Goal: Task Accomplishment & Management: Use online tool/utility

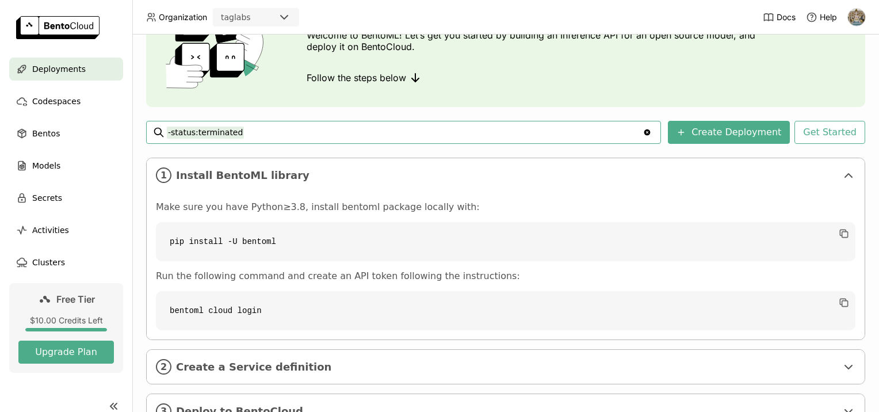
scroll to position [133, 0]
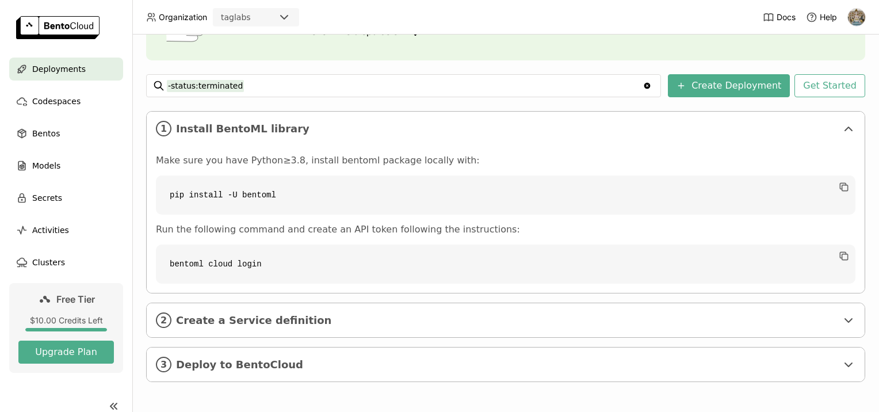
drag, startPoint x: 840, startPoint y: 192, endPoint x: 827, endPoint y: 189, distance: 13.4
click at [840, 192] on icon "button" at bounding box center [844, 187] width 12 height 12
click at [744, 69] on div "Deployments Deploy your first model Welcome to BentoML! Let’s get you started b…" at bounding box center [505, 157] width 719 height 484
click at [733, 89] on button "Create Deployment" at bounding box center [729, 85] width 122 height 23
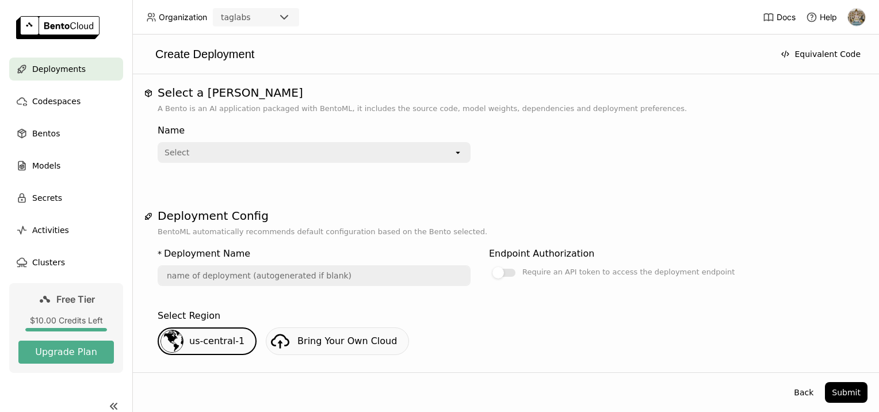
click at [444, 158] on div "Select" at bounding box center [306, 152] width 295 height 18
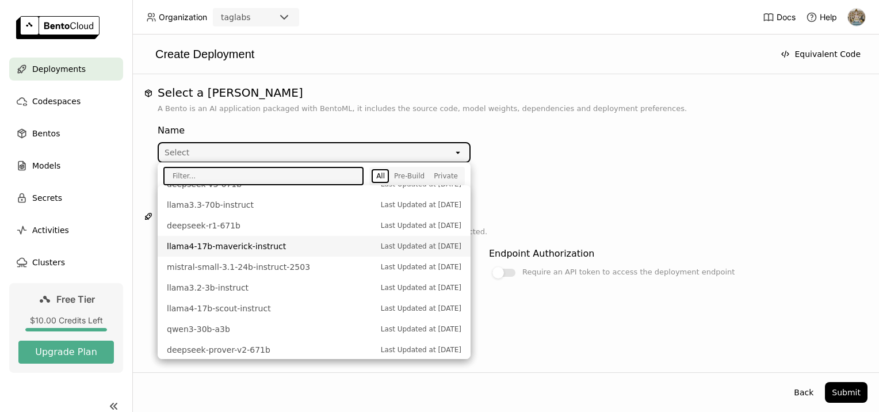
scroll to position [426, 0]
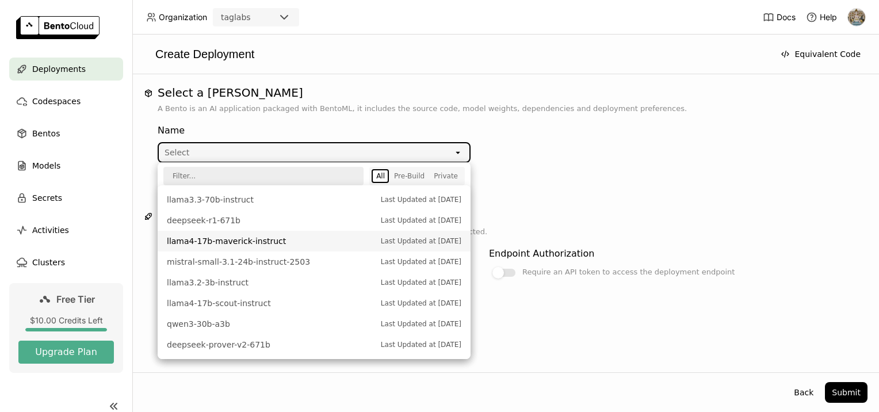
click at [334, 242] on span "llama4-17b-maverick-instruct" at bounding box center [271, 241] width 208 height 12
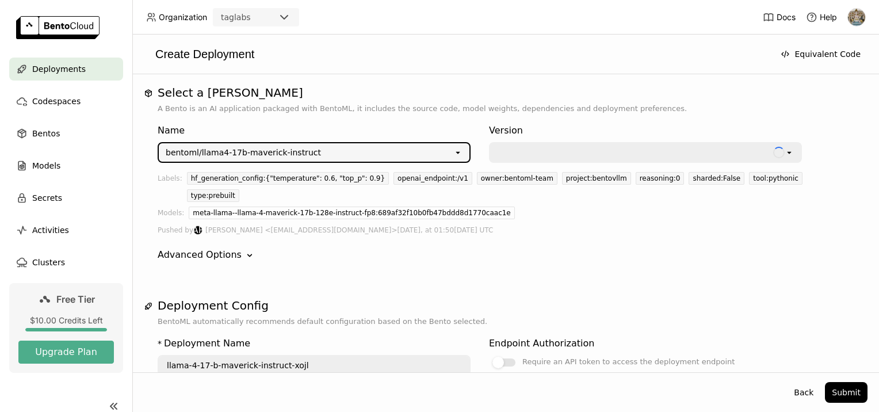
click at [552, 149] on div at bounding box center [634, 153] width 274 height 12
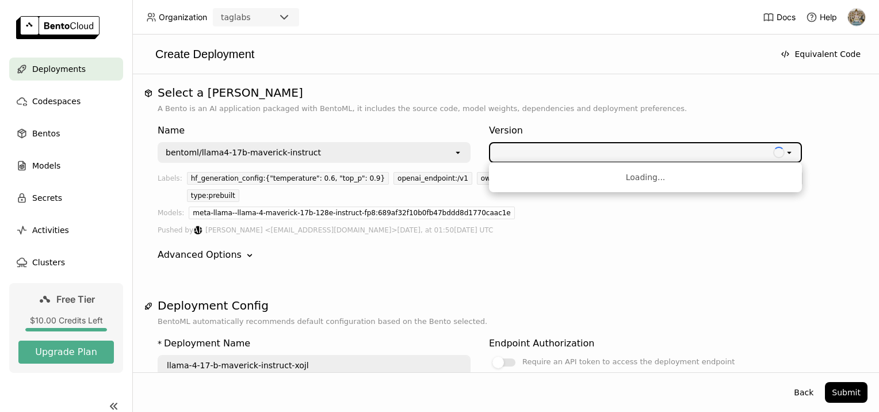
click at [480, 251] on div "Name bentoml/llama4-17b-maverick-instruct open Version Loading open Labels: hf_…" at bounding box center [506, 192] width 696 height 156
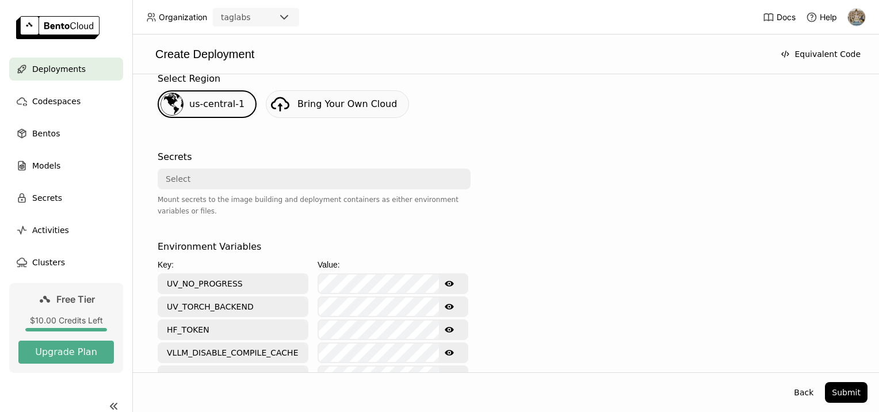
scroll to position [322, 0]
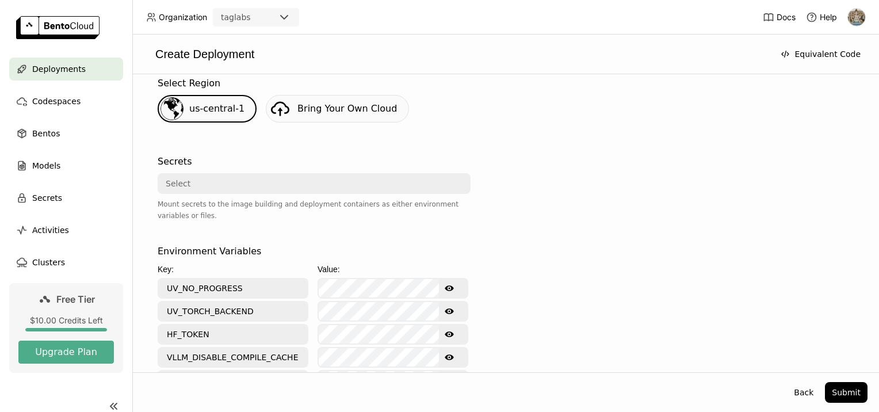
click at [311, 174] on div "Select" at bounding box center [311, 183] width 304 height 18
click at [365, 150] on div "Secrets Select Mount secrets to the image building and deployment containers as…" at bounding box center [314, 190] width 313 height 81
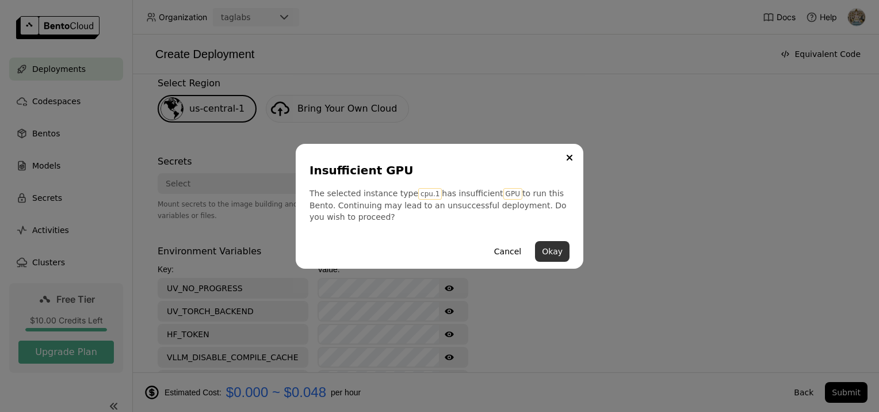
click at [559, 259] on button "Okay" at bounding box center [552, 251] width 35 height 21
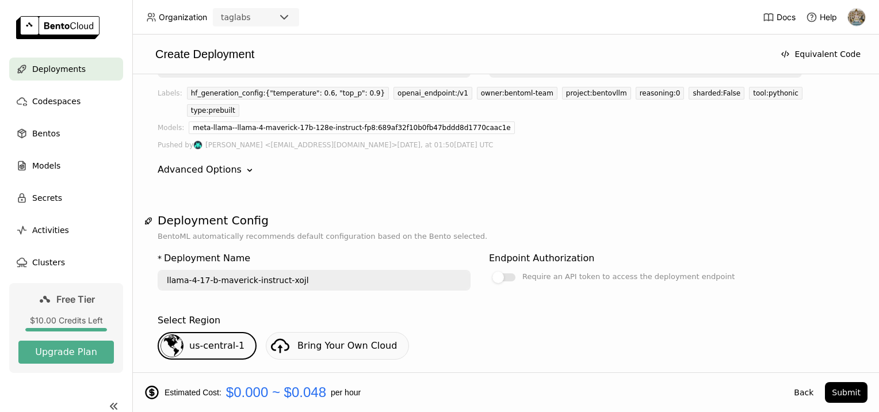
scroll to position [0, 0]
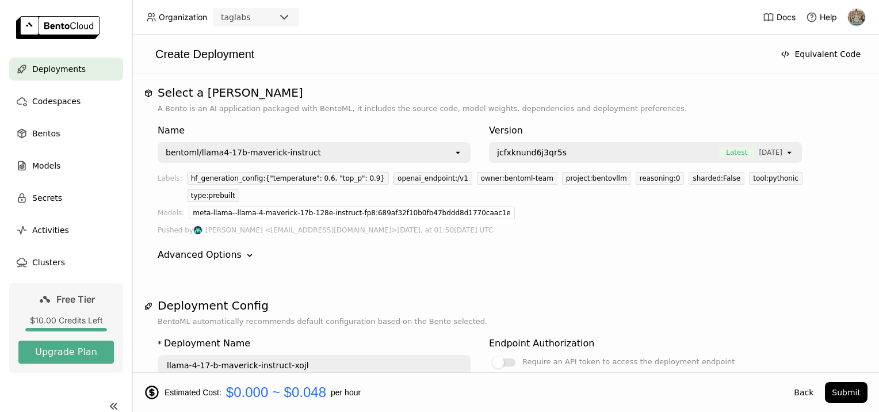
click at [315, 146] on div "bentoml/llama4-17b-maverick-instruct" at bounding box center [306, 152] width 295 height 18
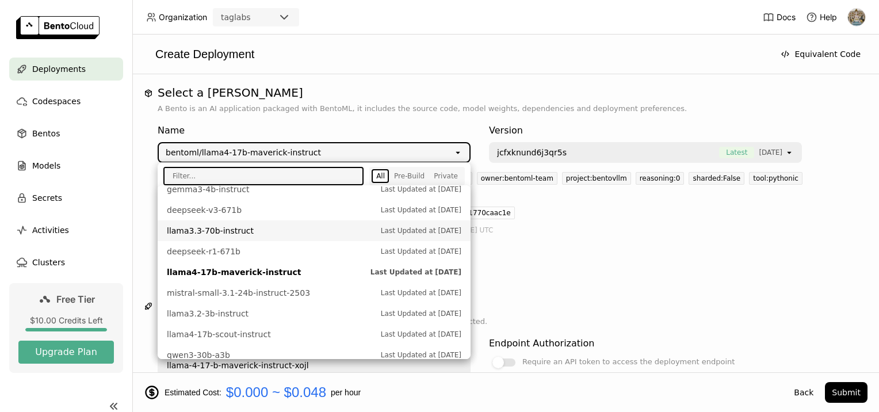
scroll to position [426, 0]
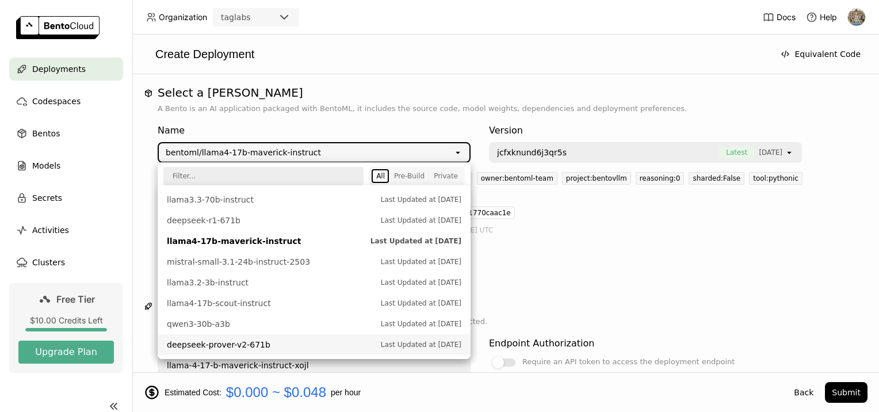
click at [261, 350] on span "deepseek-prover-v2-671b" at bounding box center [271, 345] width 208 height 12
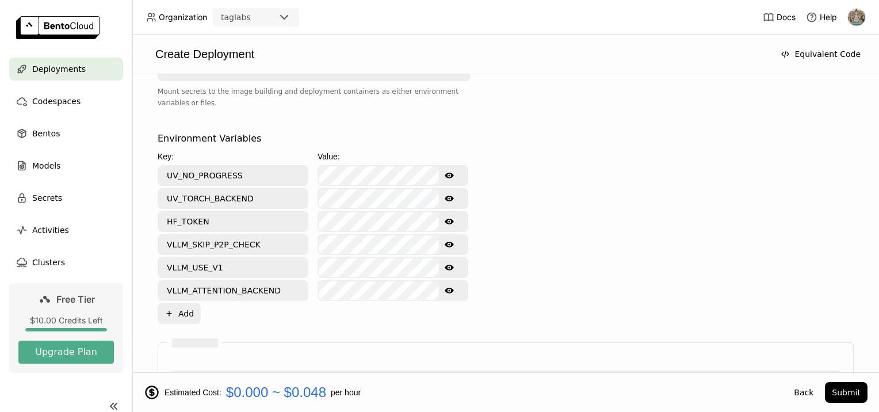
scroll to position [653, 0]
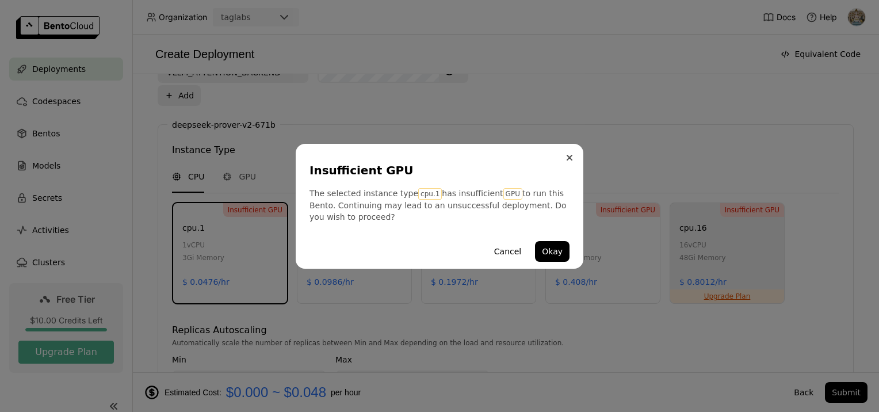
click at [570, 158] on icon "Close" at bounding box center [569, 157] width 5 height 5
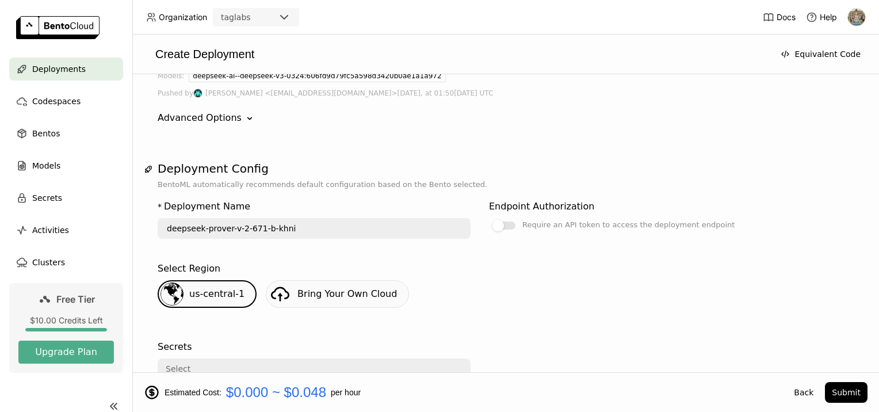
scroll to position [0, 0]
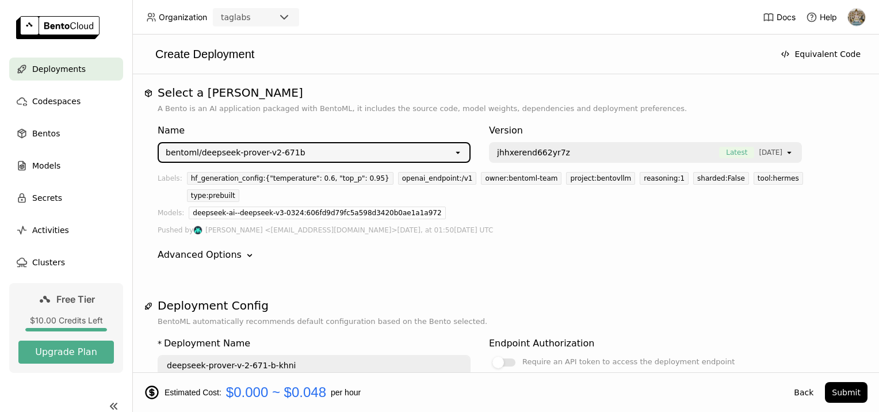
click at [227, 142] on div "bentoml/deepseek-prover-v2-671b open" at bounding box center [314, 152] width 313 height 21
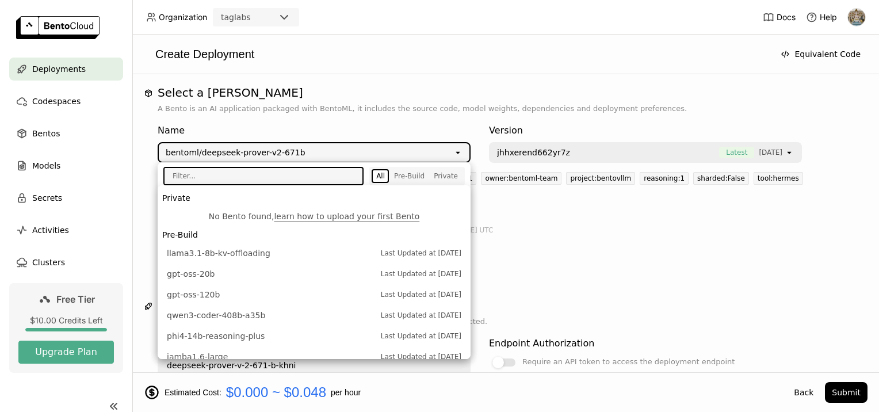
scroll to position [426, 0]
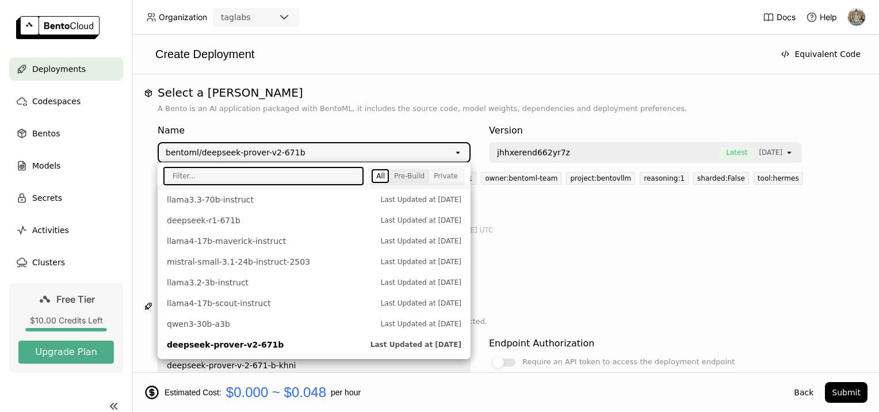
click at [414, 177] on div "Pre-Build" at bounding box center [409, 175] width 30 height 9
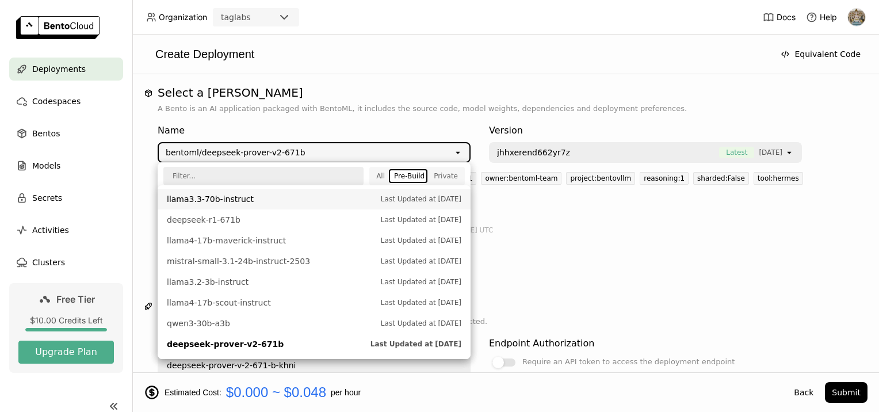
scroll to position [389, 0]
click at [445, 177] on div "Private" at bounding box center [446, 175] width 24 height 9
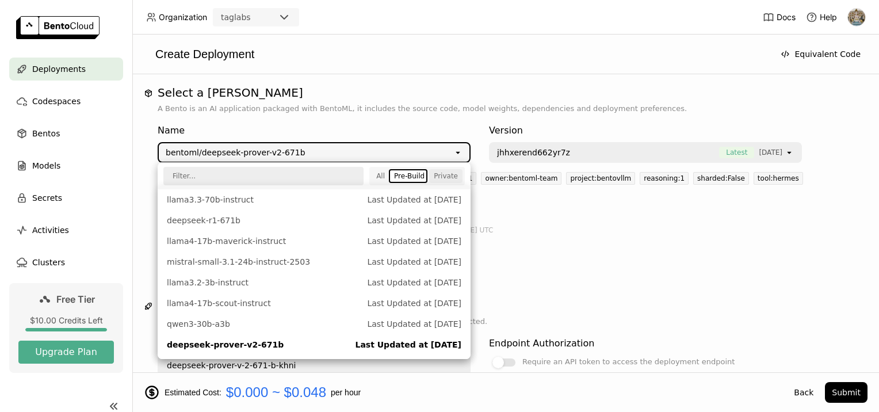
scroll to position [0, 0]
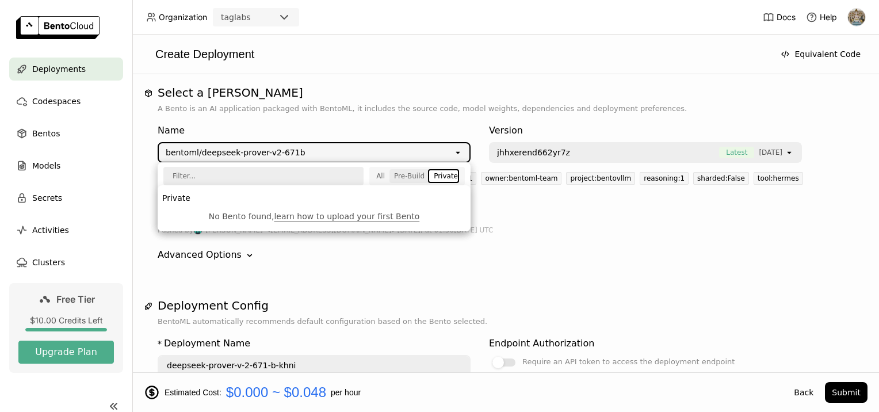
click at [422, 173] on div "Pre-Build" at bounding box center [409, 175] width 30 height 9
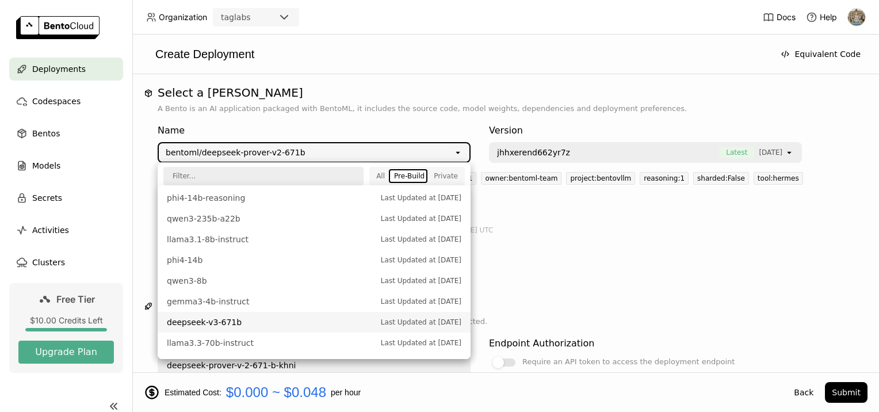
scroll to position [281, 0]
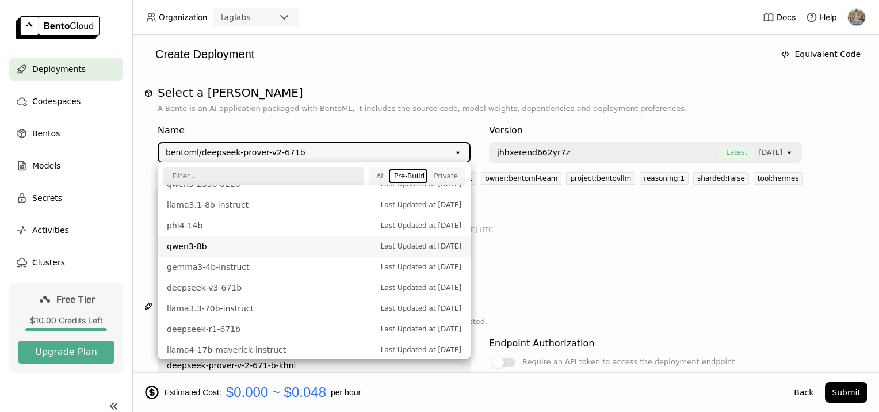
click at [299, 249] on span "qwen3-8b" at bounding box center [271, 246] width 208 height 12
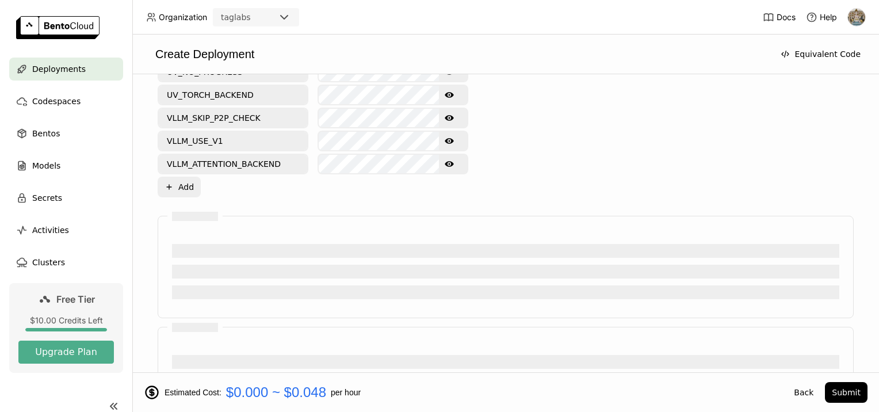
scroll to position [541, 0]
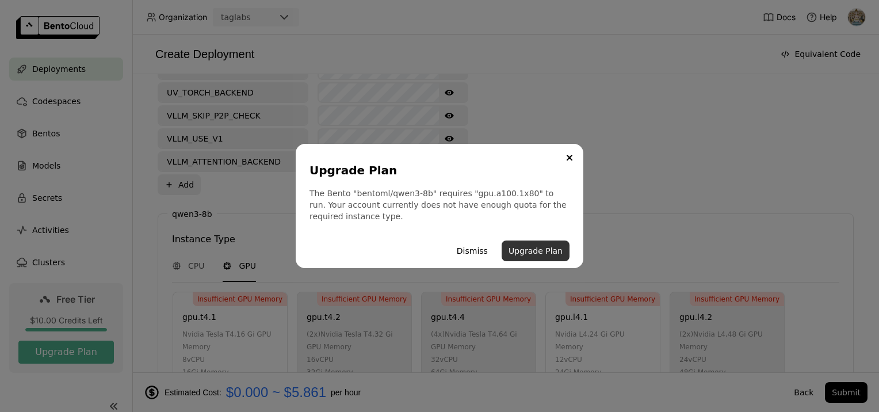
type input "[PERSON_NAME]-3-8-b-lqj2"
click at [568, 155] on icon "Close" at bounding box center [570, 158] width 6 height 6
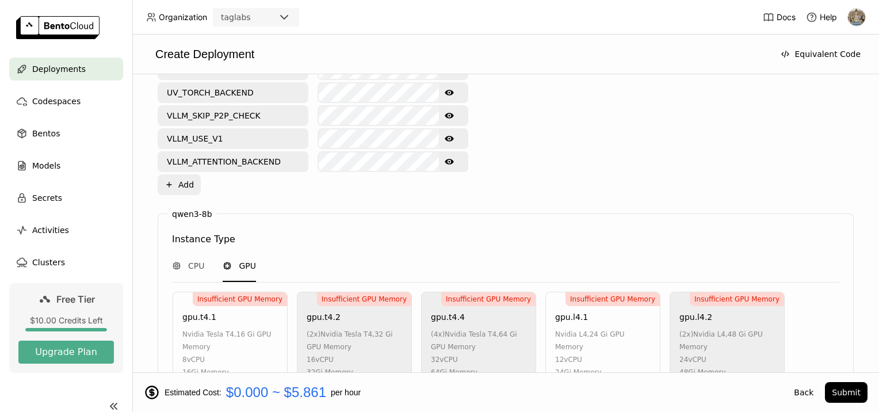
scroll to position [0, 0]
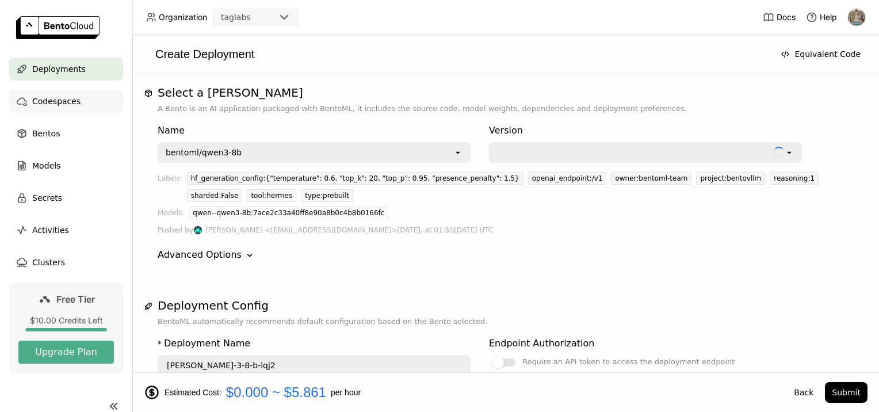
click at [77, 106] on div "Codespaces" at bounding box center [66, 101] width 114 height 23
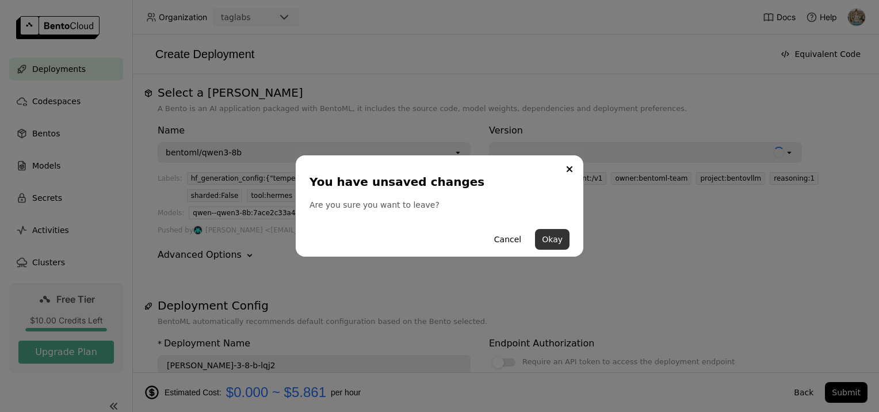
click at [541, 240] on button "Okay" at bounding box center [552, 239] width 35 height 21
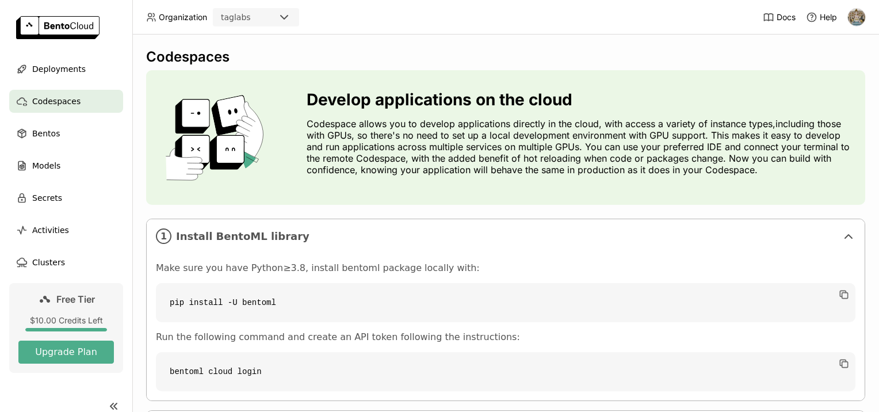
click at [347, 411] on html "Organization taglabs Docs Help Deployments Codespaces Bentos Models Secrets Act…" at bounding box center [439, 206] width 879 height 412
click at [596, 370] on code "bentoml cloud login" at bounding box center [506, 371] width 700 height 39
click at [838, 359] on icon "button" at bounding box center [844, 364] width 12 height 12
click at [389, 387] on code "bentoml cloud login" at bounding box center [506, 371] width 700 height 39
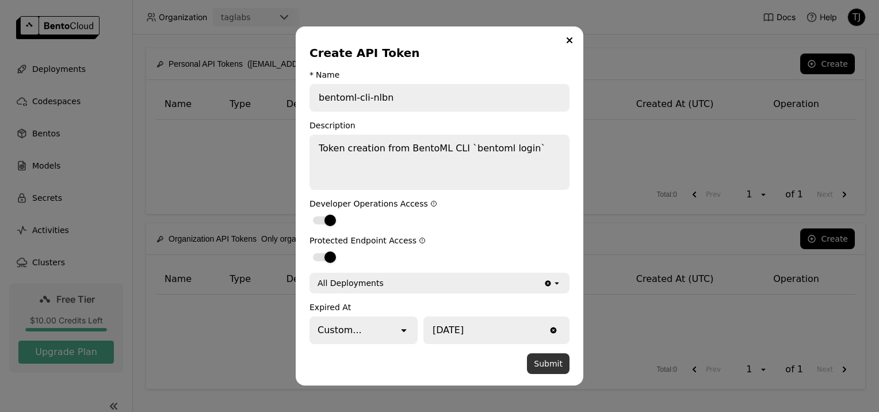
click at [548, 366] on button "Submit" at bounding box center [548, 363] width 43 height 21
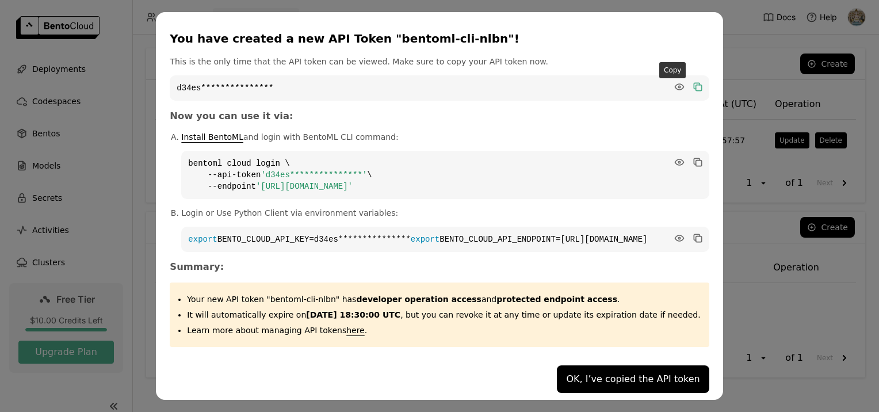
click at [694, 83] on icon "dialog" at bounding box center [697, 86] width 6 height 6
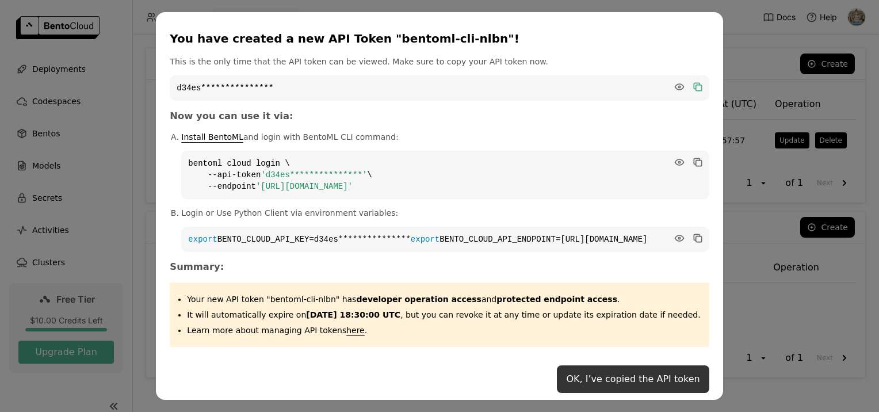
click at [621, 381] on button "OK, I’ve copied the API token" at bounding box center [633, 379] width 152 height 28
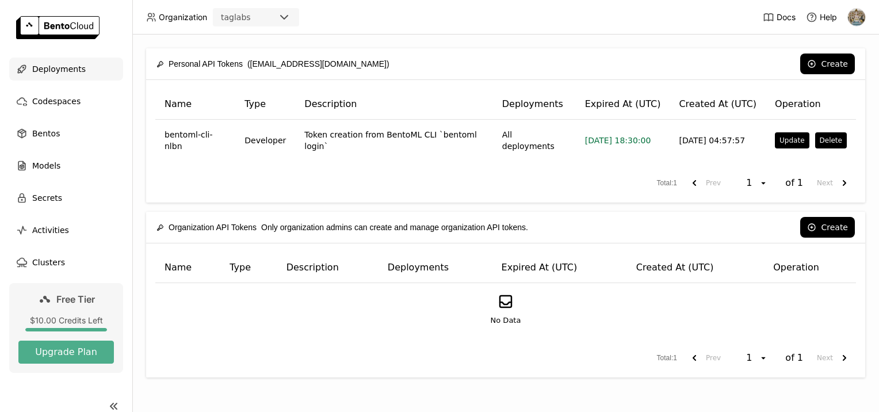
click at [78, 61] on div "Deployments" at bounding box center [66, 69] width 114 height 23
